Goal: Task Accomplishment & Management: Use online tool/utility

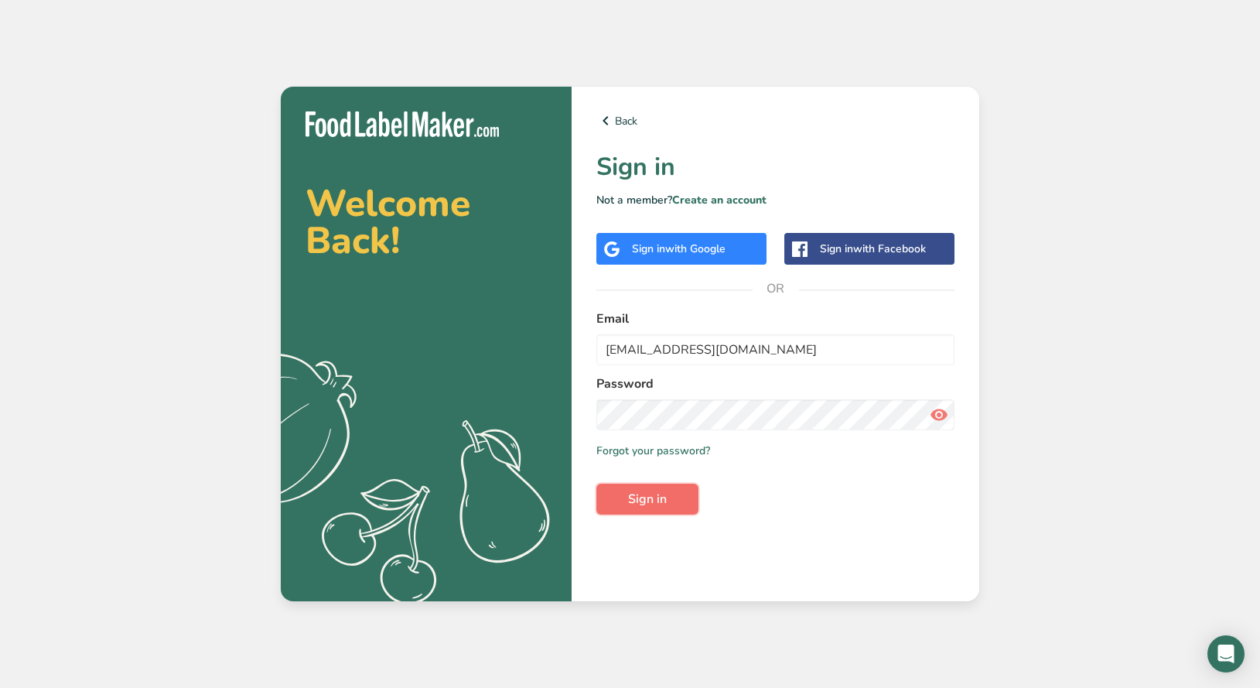
click at [652, 505] on span "Sign in" at bounding box center [647, 499] width 39 height 19
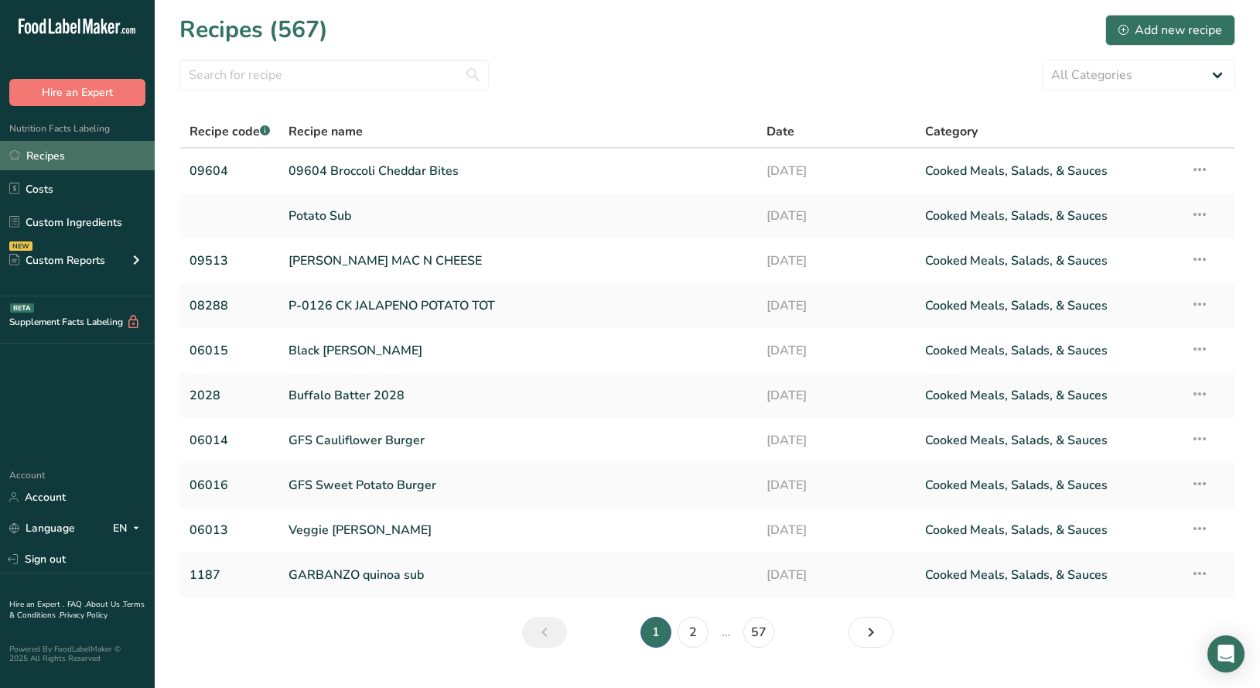
click at [56, 155] on link "Recipes" at bounding box center [77, 155] width 155 height 29
click at [294, 80] on input "text" at bounding box center [333, 75] width 309 height 31
type input "test"
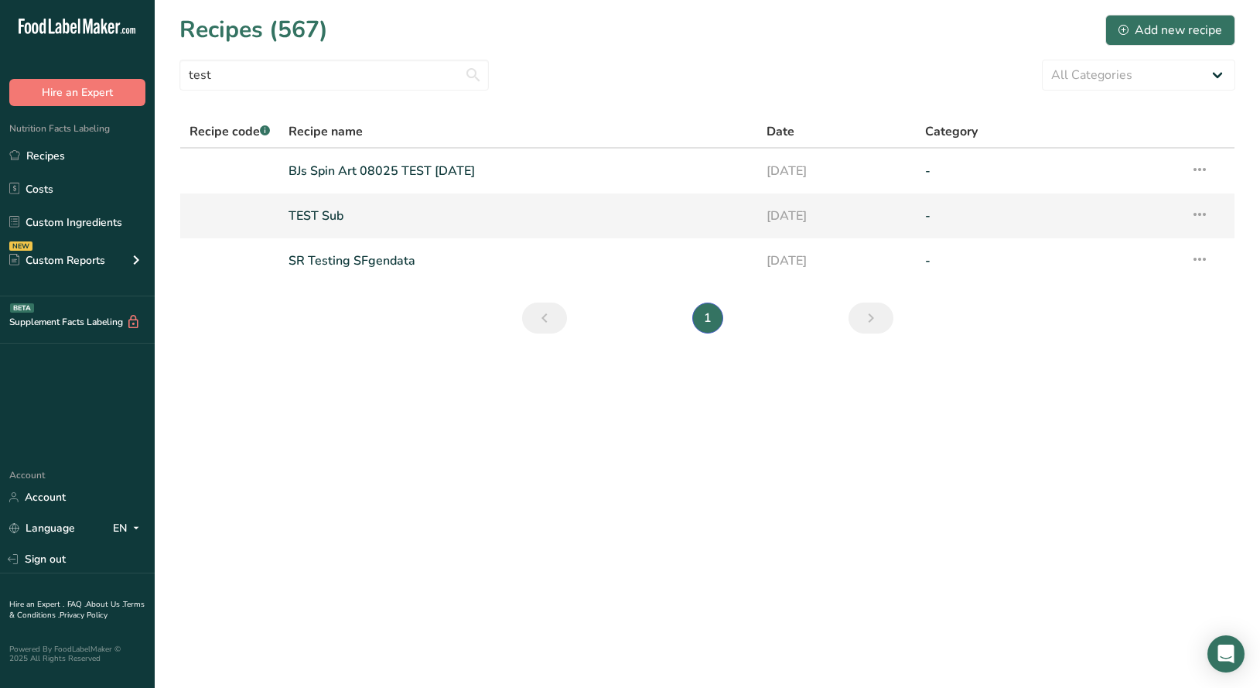
click at [332, 216] on link "TEST Sub" at bounding box center [518, 216] width 459 height 32
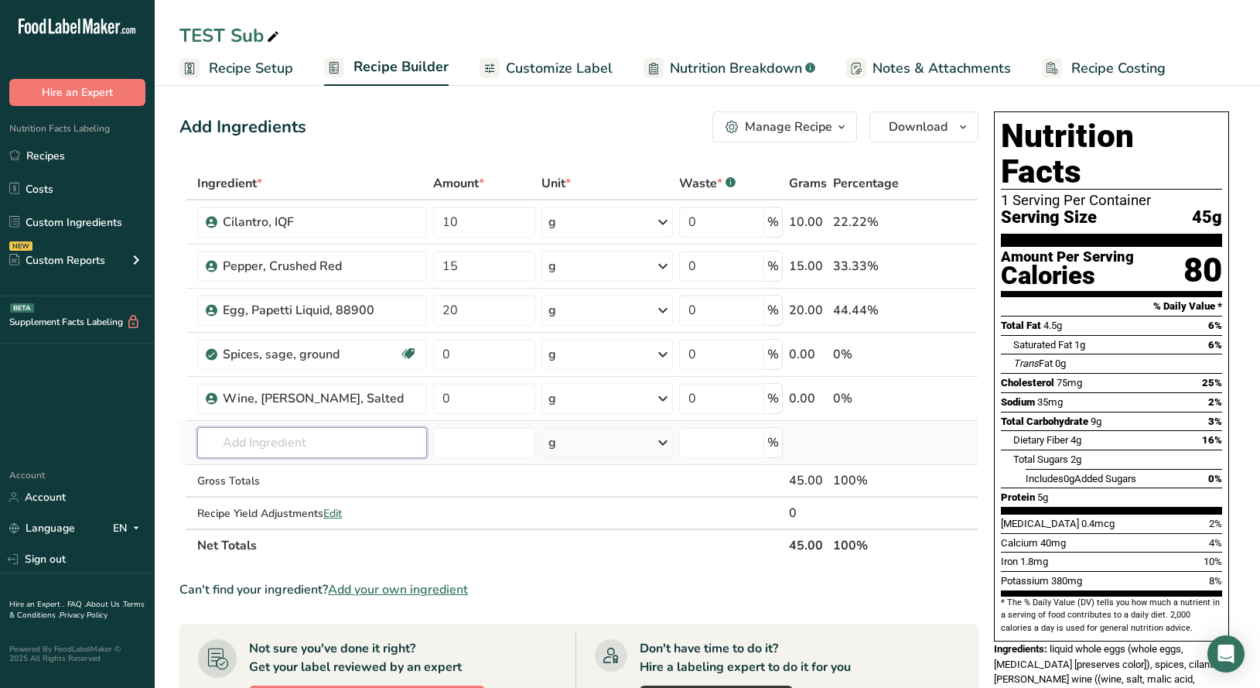
click at [302, 446] on input "text" at bounding box center [312, 442] width 230 height 31
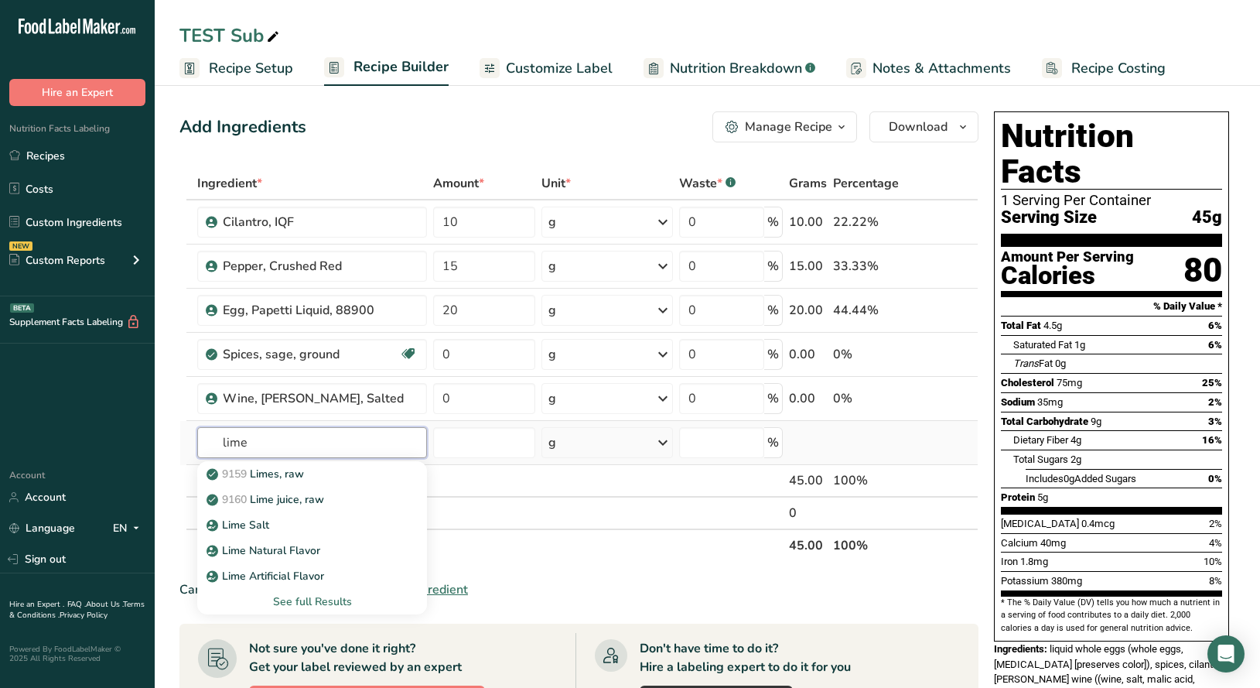
type input "lime"
click at [299, 603] on div "See full Results" at bounding box center [312, 601] width 205 height 16
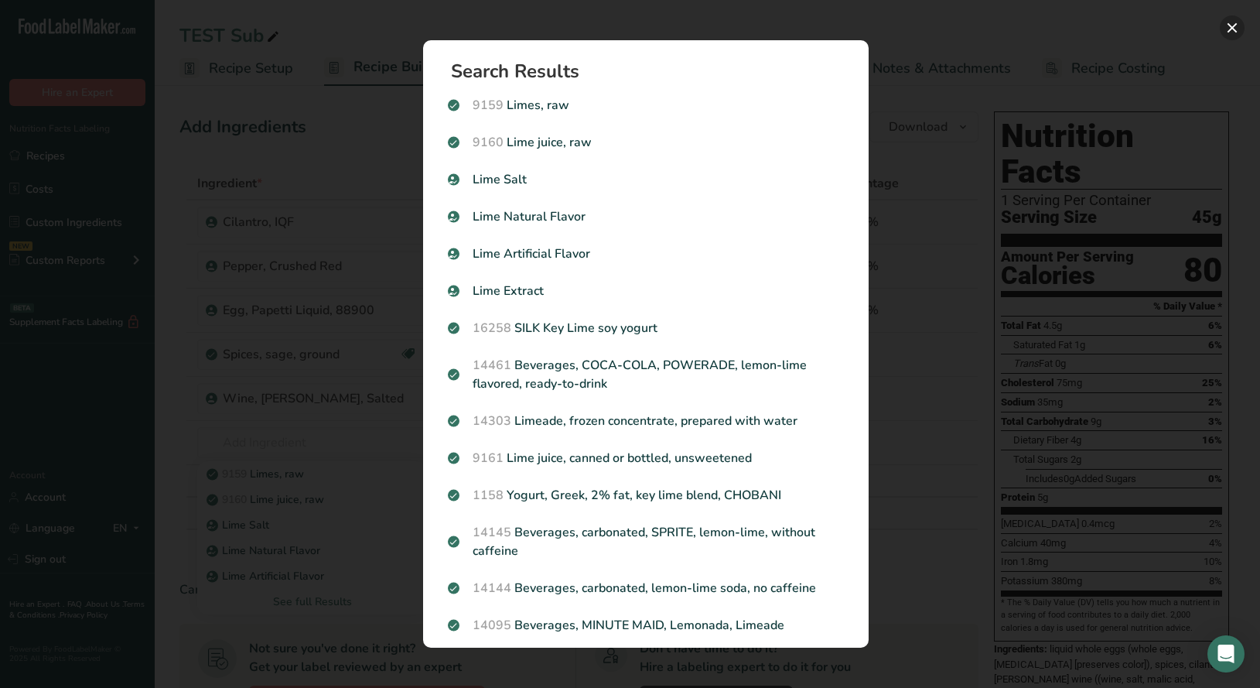
click at [1225, 29] on button "Search results modal" at bounding box center [1232, 27] width 25 height 25
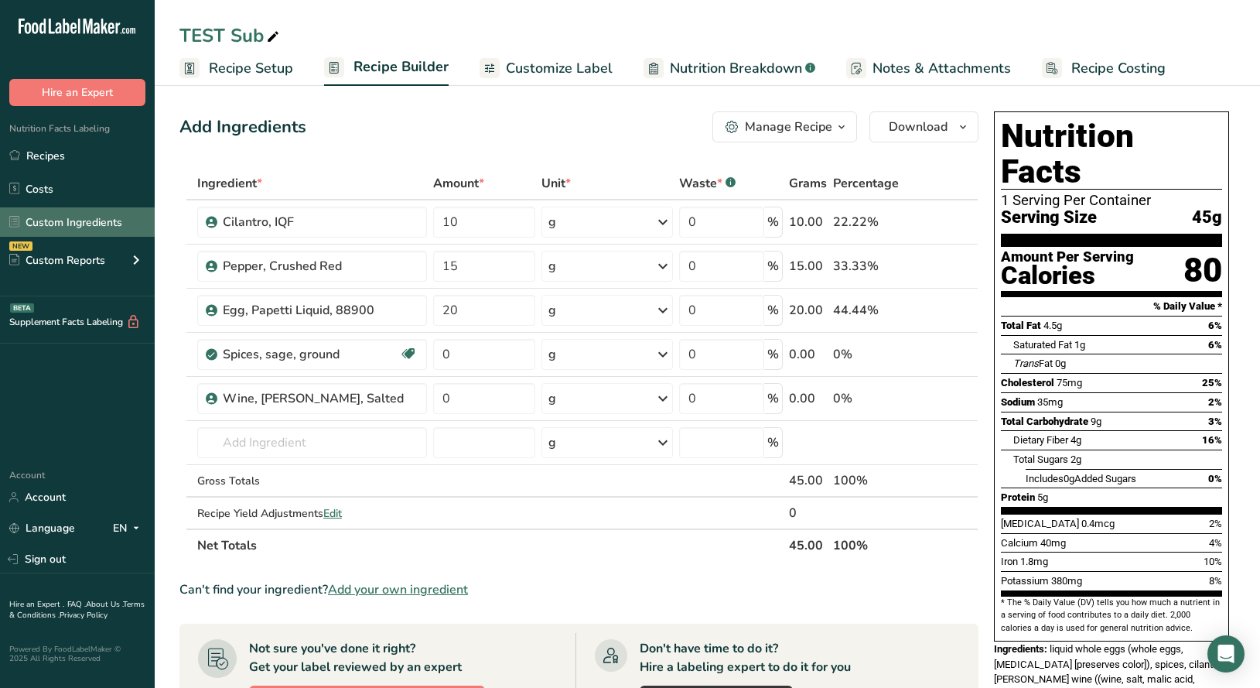
click at [106, 223] on link "Custom Ingredients" at bounding box center [77, 221] width 155 height 29
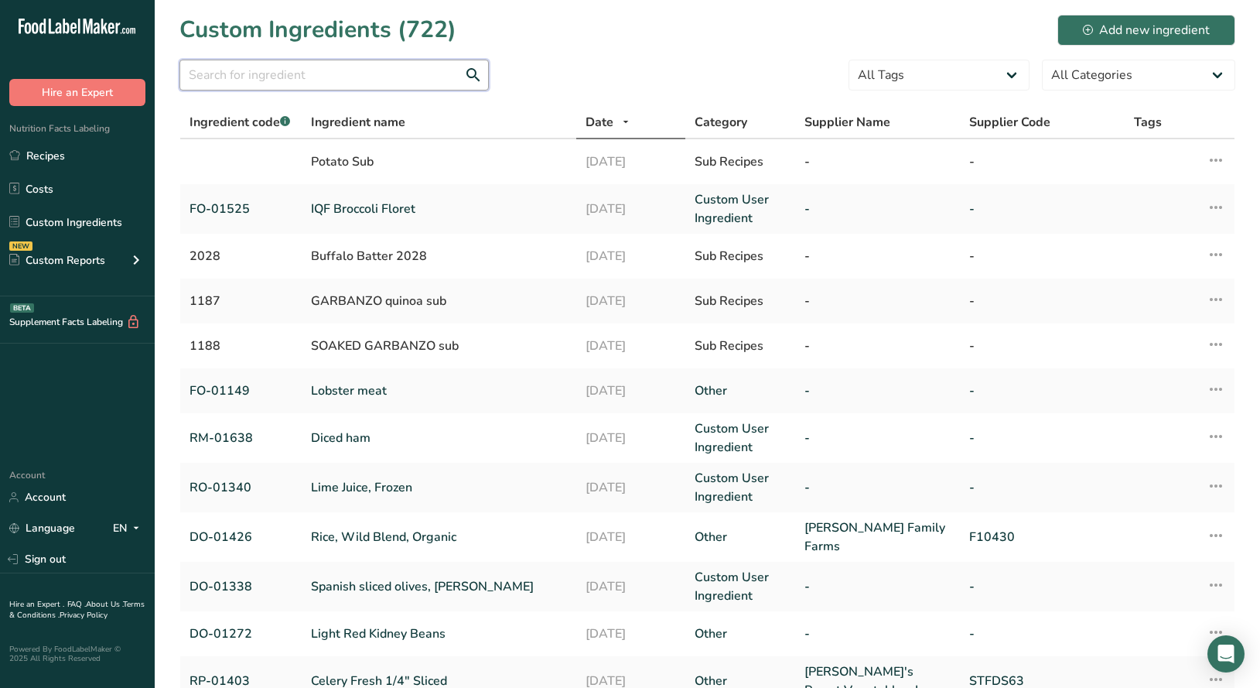
click at [388, 81] on input "text" at bounding box center [333, 75] width 309 height 31
paste input "DO-01274"
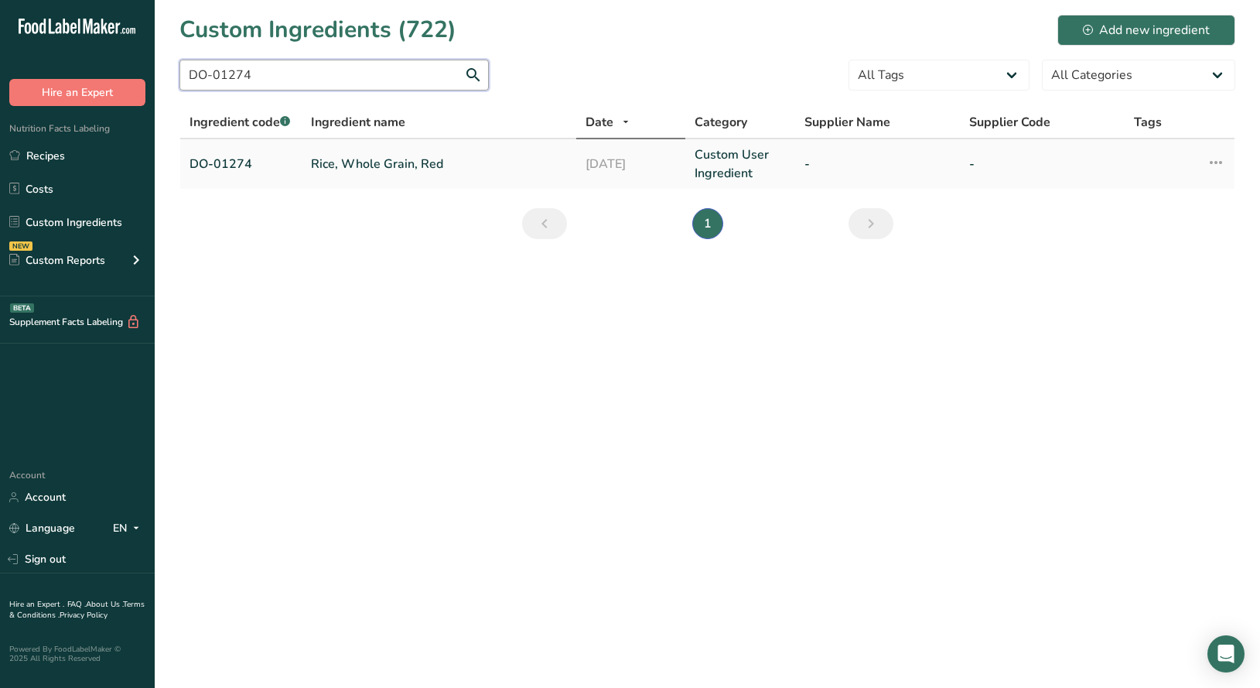
type input "DO-01274"
click at [372, 169] on link "Rice, Whole Grain, Red" at bounding box center [439, 164] width 256 height 19
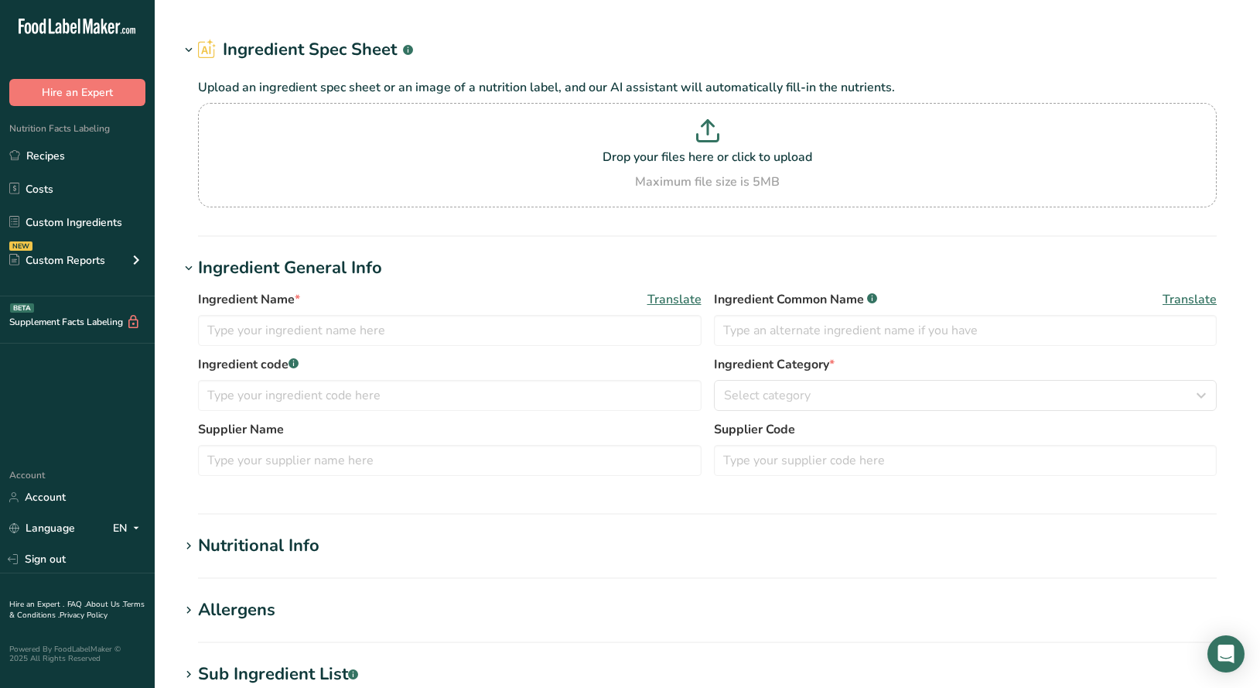
type input "Rice, Whole Grain, Red"
type input "red rice"
type input "DO-01274"
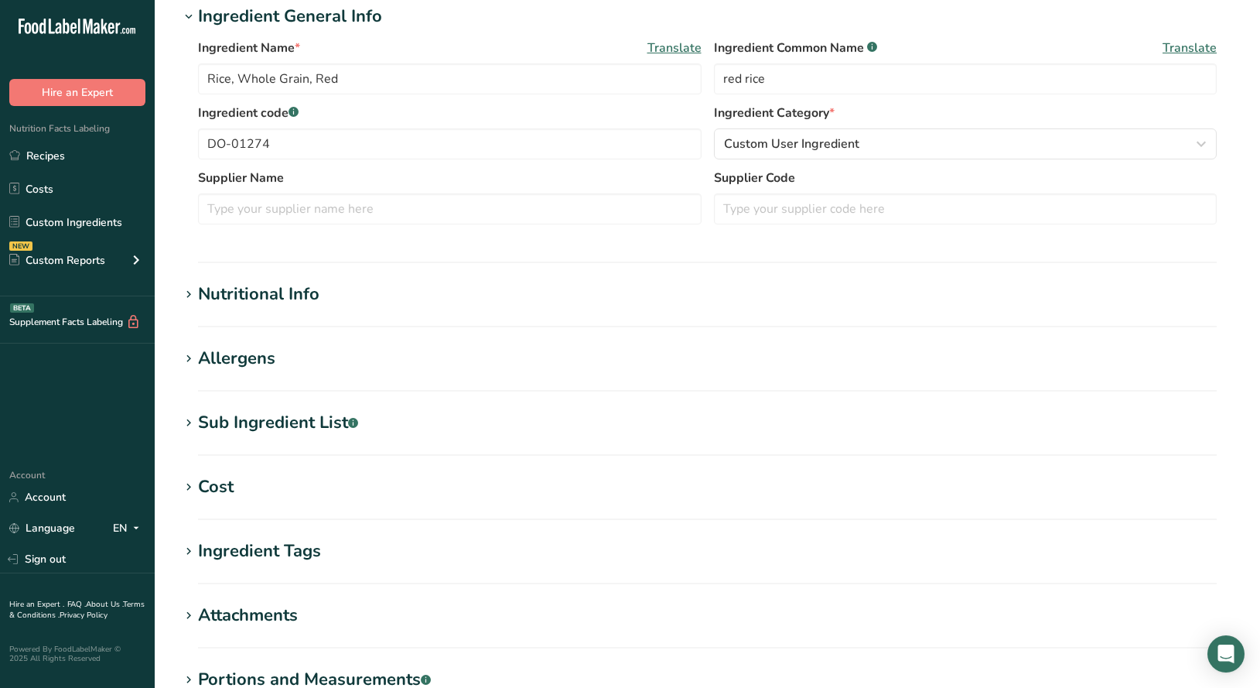
scroll to position [288, 0]
click at [199, 422] on div "Sub Ingredient List .a-a{fill:#347362;}.b-a{fill:#fff;}" at bounding box center [278, 421] width 160 height 26
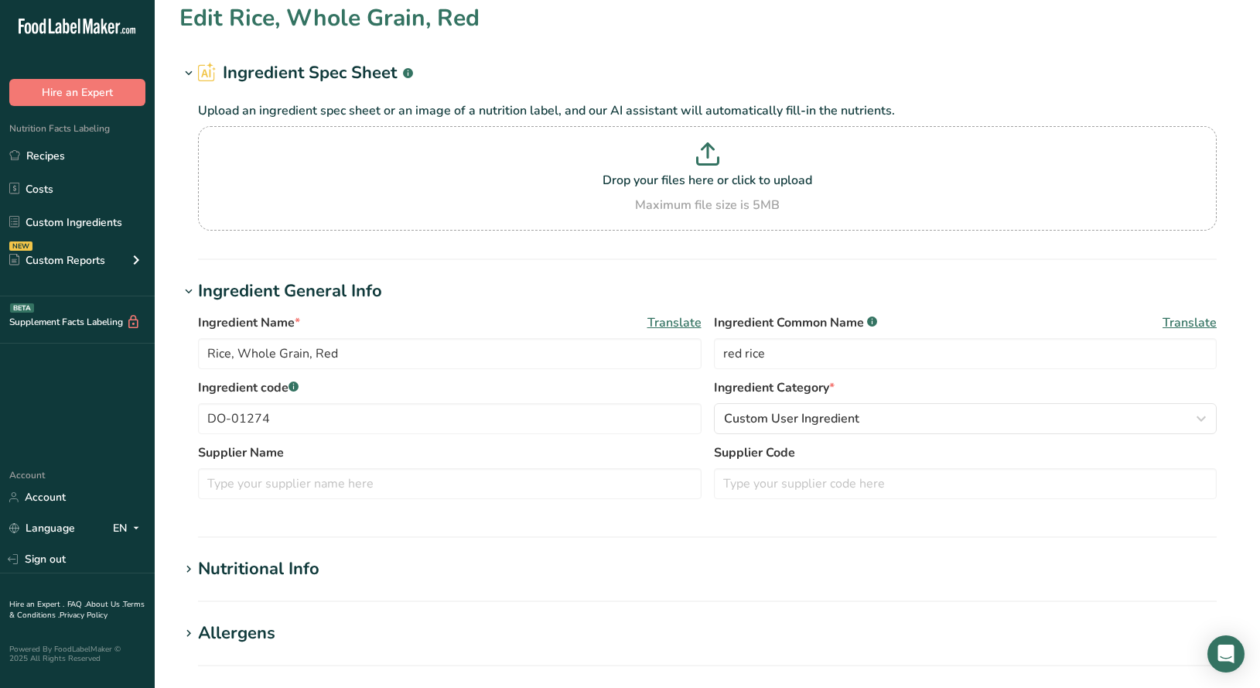
scroll to position [0, 0]
